Goal: Transaction & Acquisition: Book appointment/travel/reservation

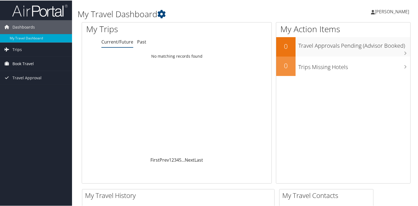
click at [28, 64] on span "Book Travel" at bounding box center [22, 63] width 21 height 14
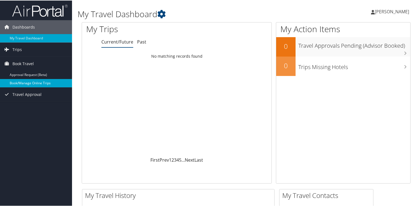
click at [30, 82] on link "Book/Manage Online Trips" at bounding box center [36, 82] width 72 height 8
